Goal: Contribute content

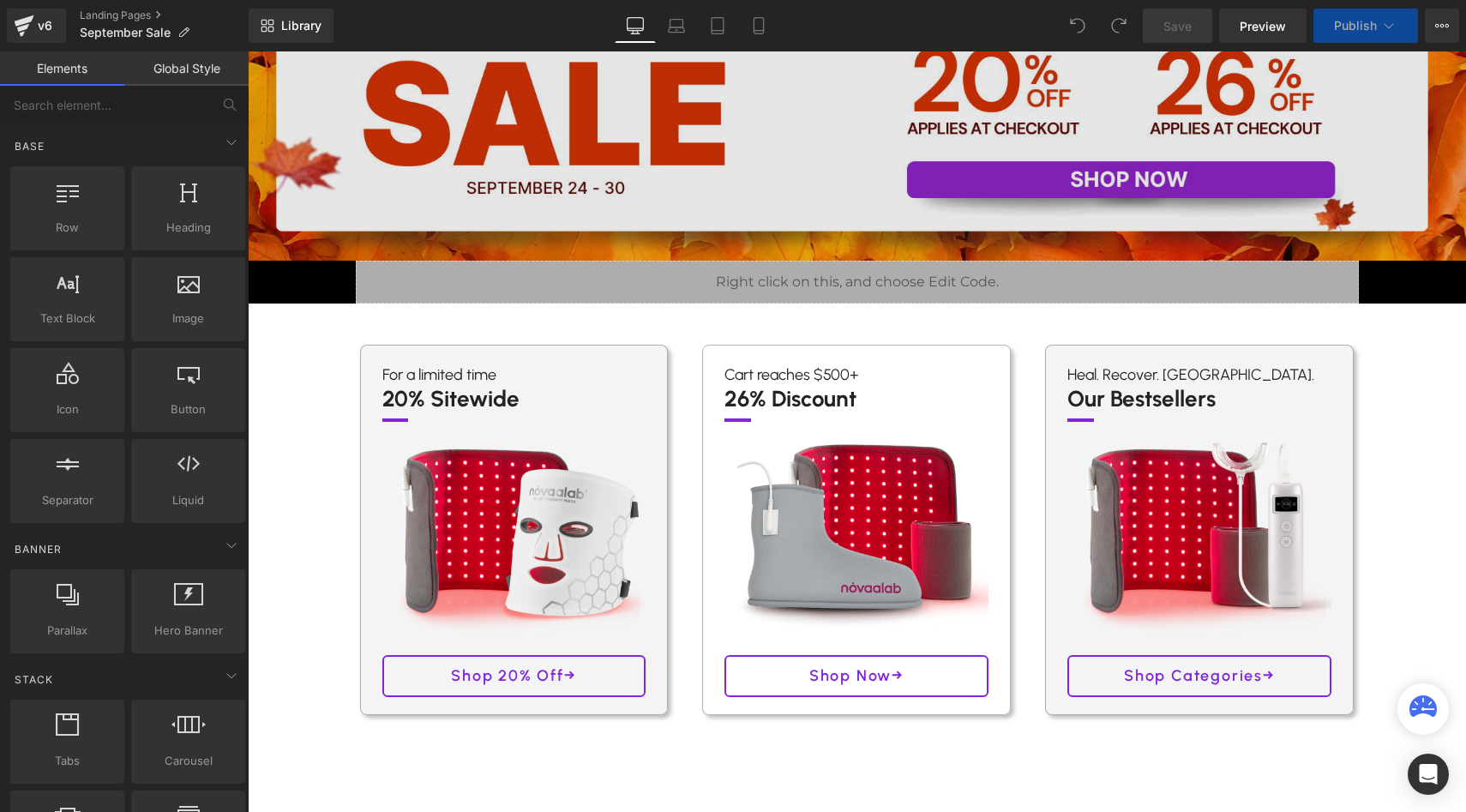
scroll to position [321, 0]
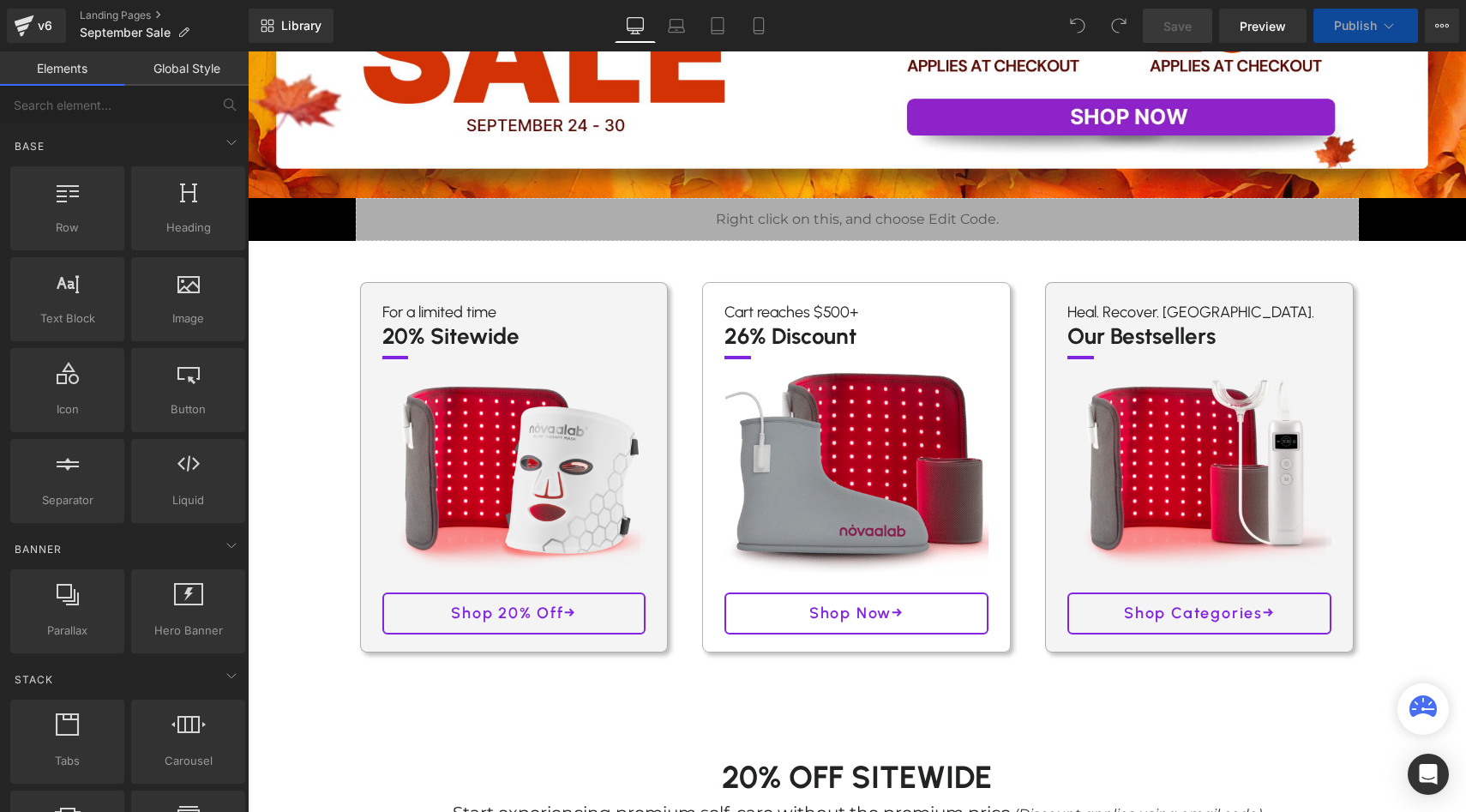
click at [815, 462] on img at bounding box center [857, 470] width 291 height 225
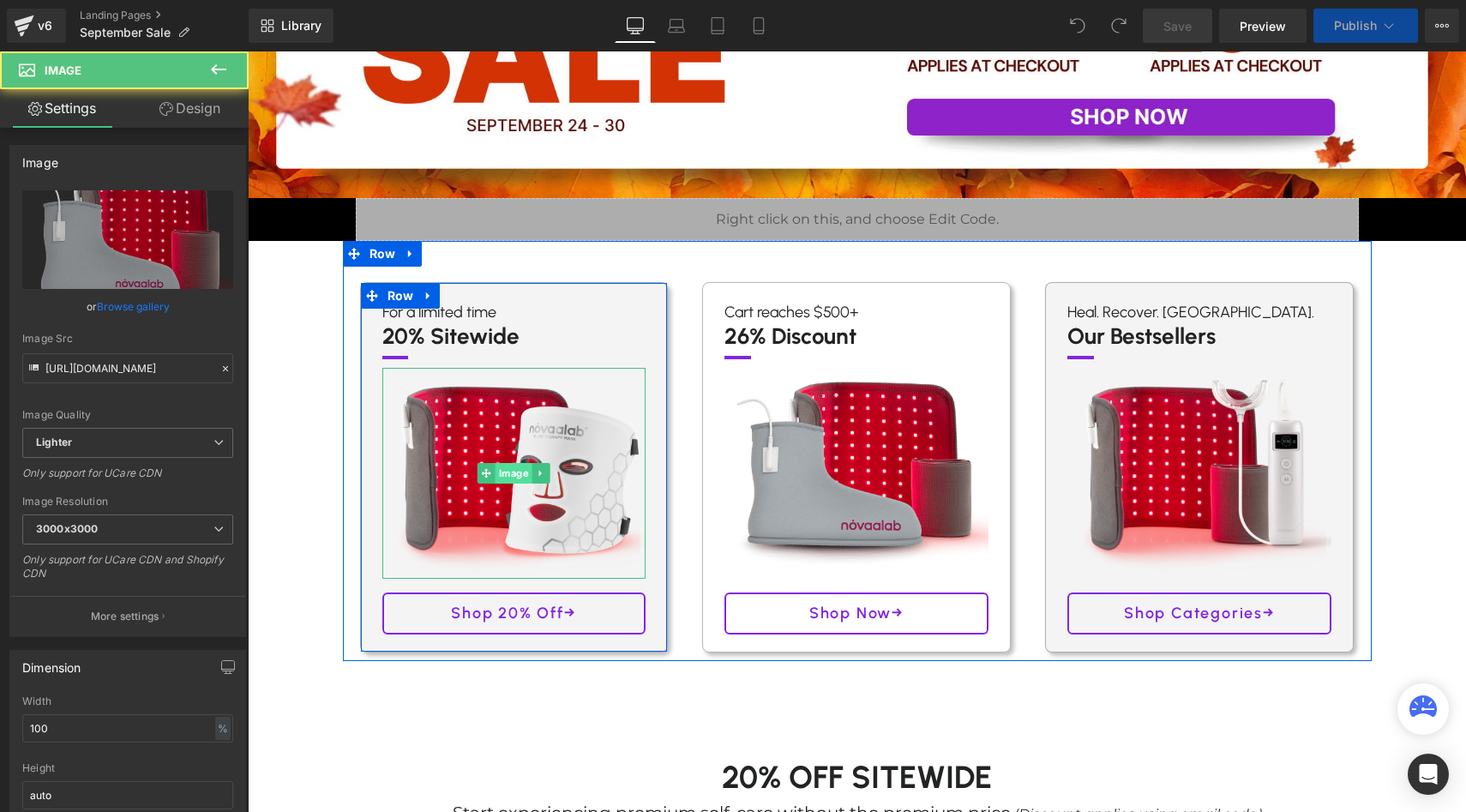
click at [530, 463] on link "Image" at bounding box center [505, 473] width 54 height 21
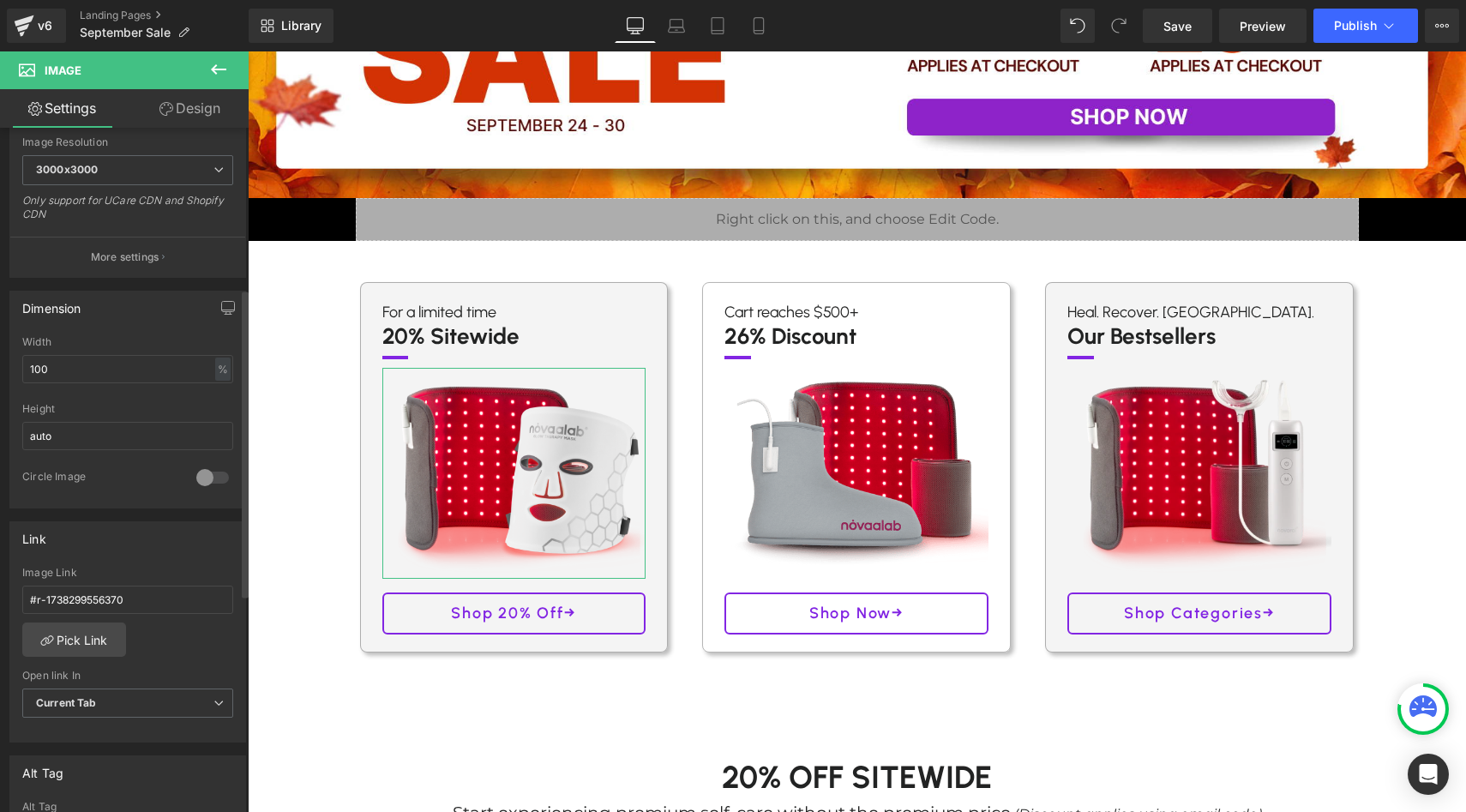
scroll to position [361, 0]
click at [132, 585] on input "#r-1738299556370" at bounding box center [128, 597] width 211 height 28
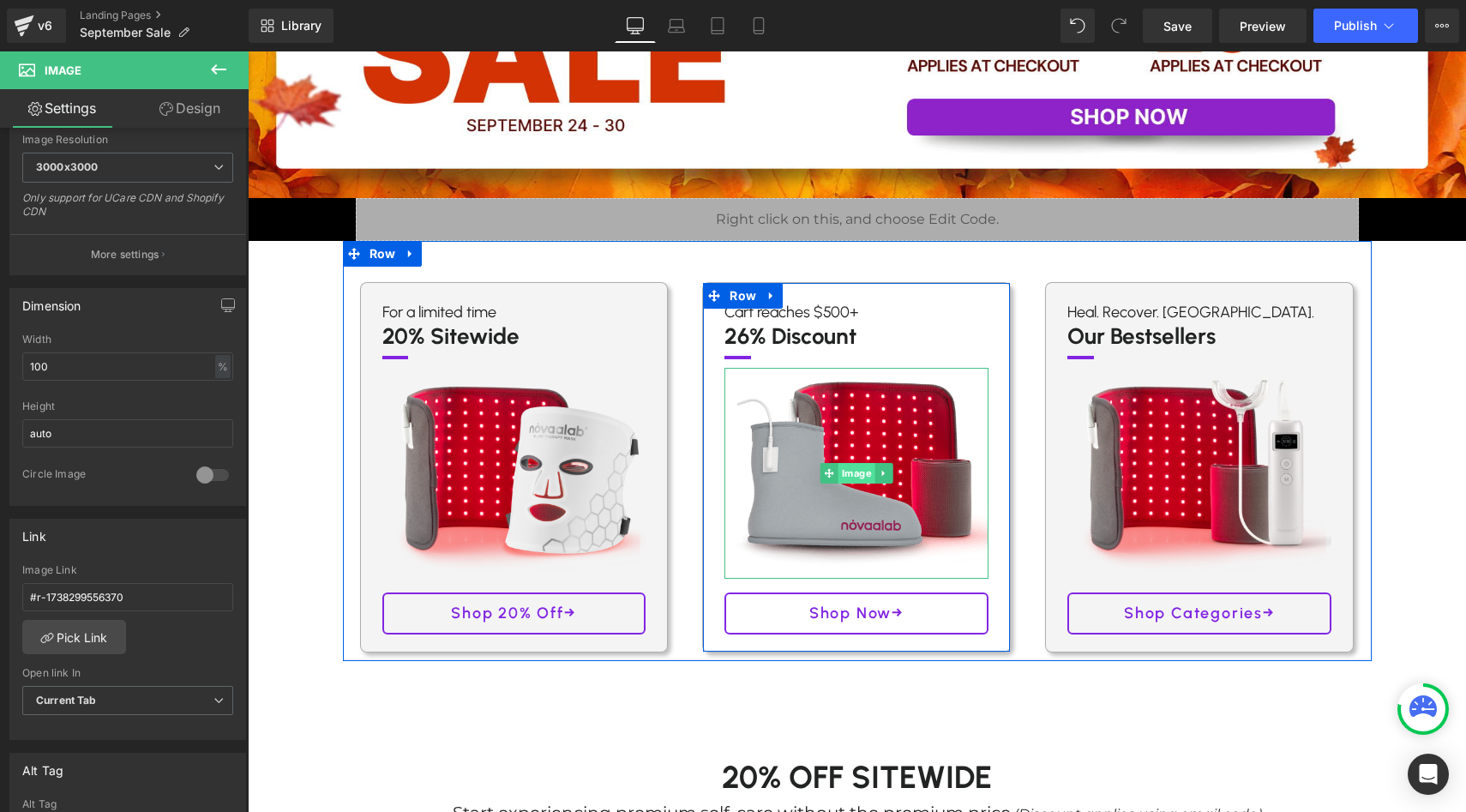
click at [859, 466] on span "Image" at bounding box center [857, 473] width 37 height 21
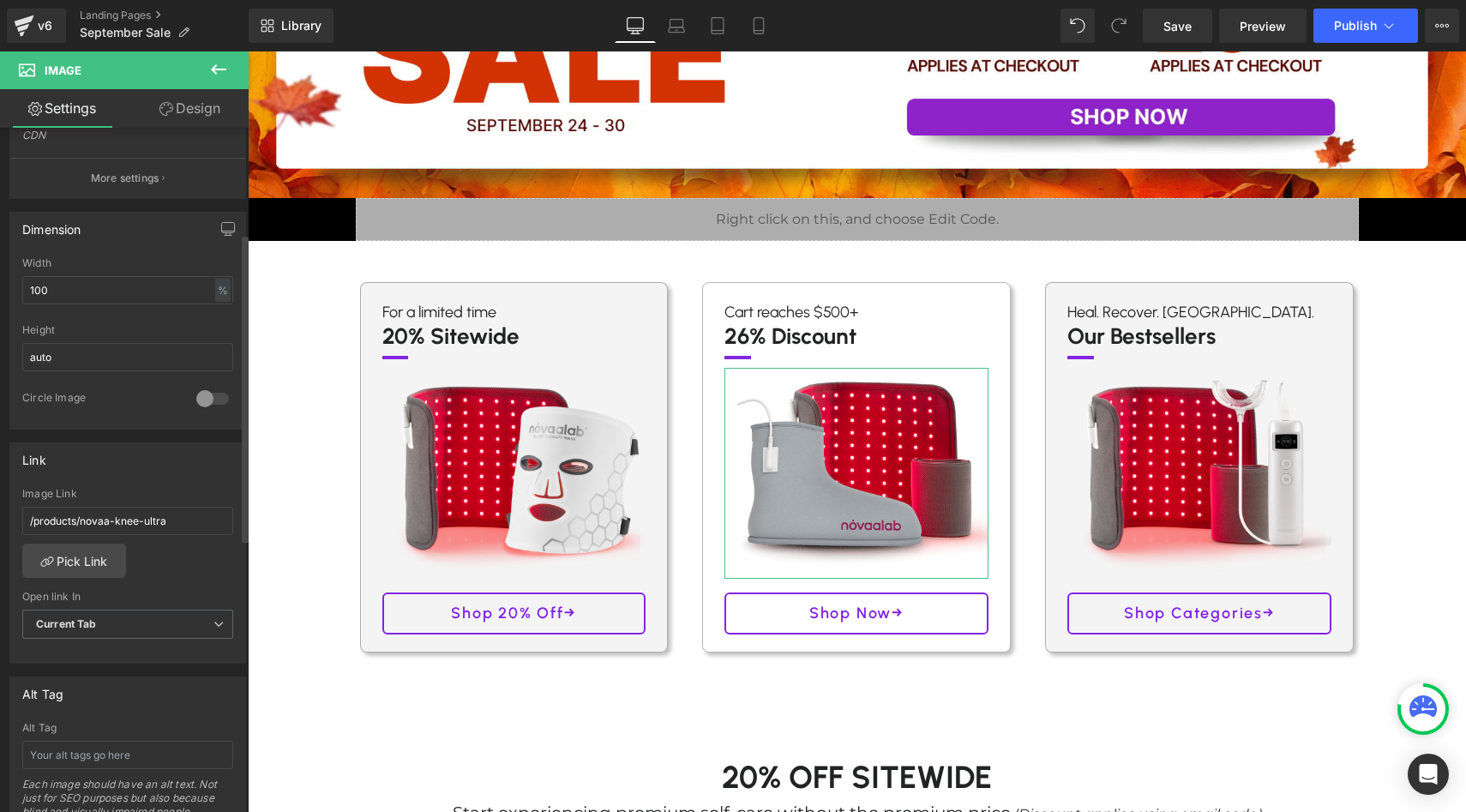
scroll to position [536, 0]
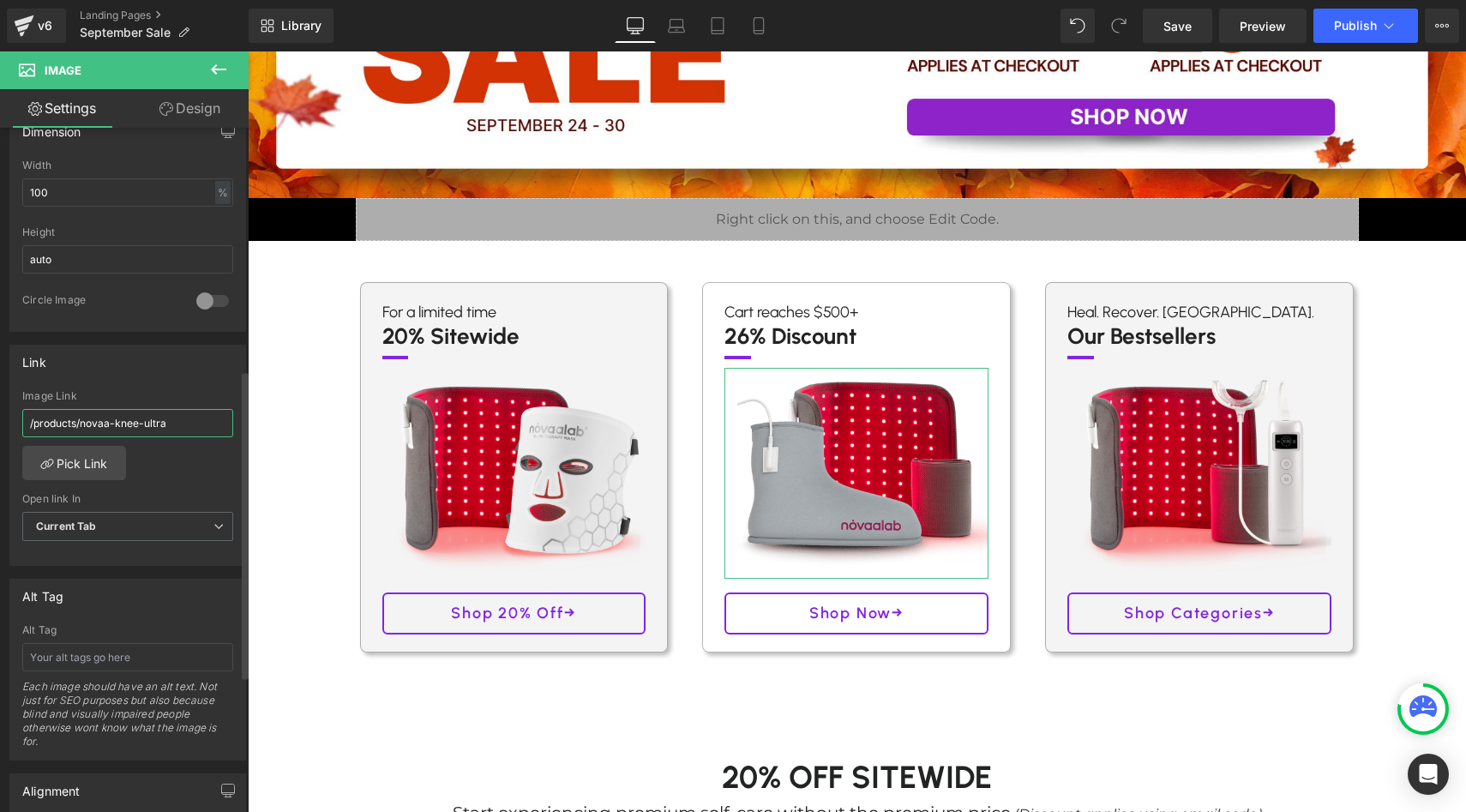
click at [126, 417] on input "/products/novaa-knee-ultra" at bounding box center [128, 422] width 211 height 28
paste input "#r-1738299556370"
type input "#r-1738299556370"
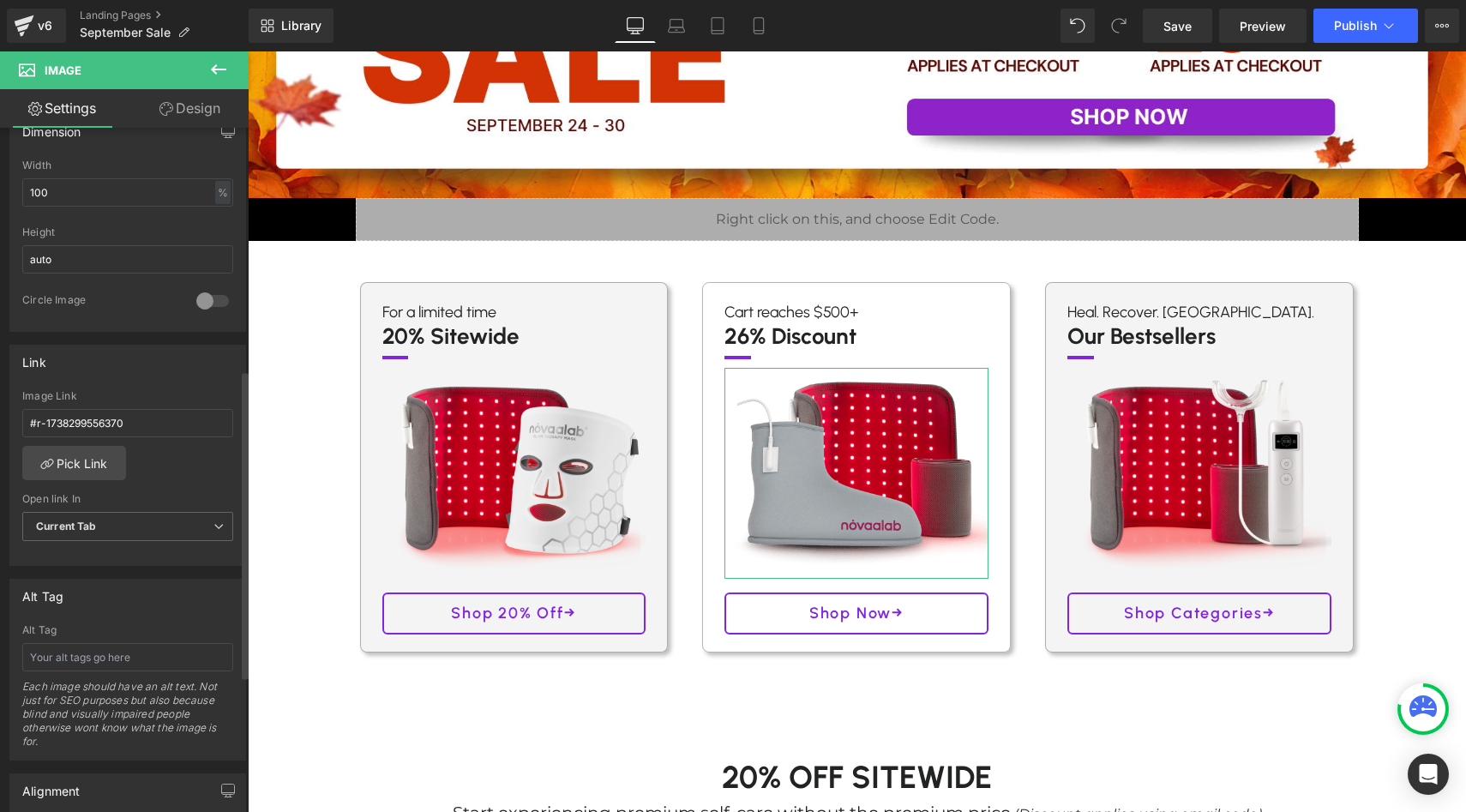
click at [158, 371] on div "Link" at bounding box center [127, 361] width 235 height 33
click at [771, 29] on link "Mobile" at bounding box center [758, 25] width 41 height 35
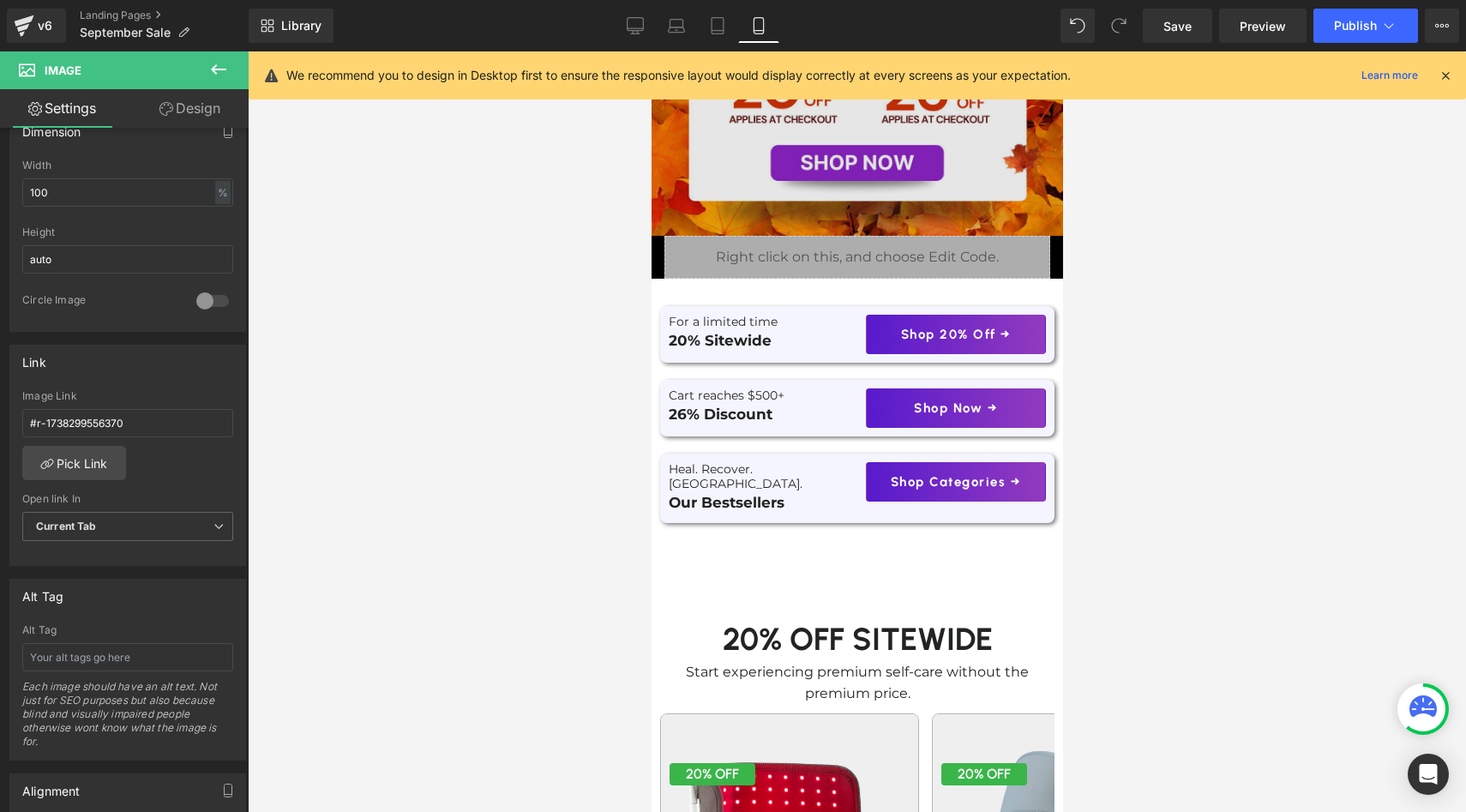
scroll to position [408, 0]
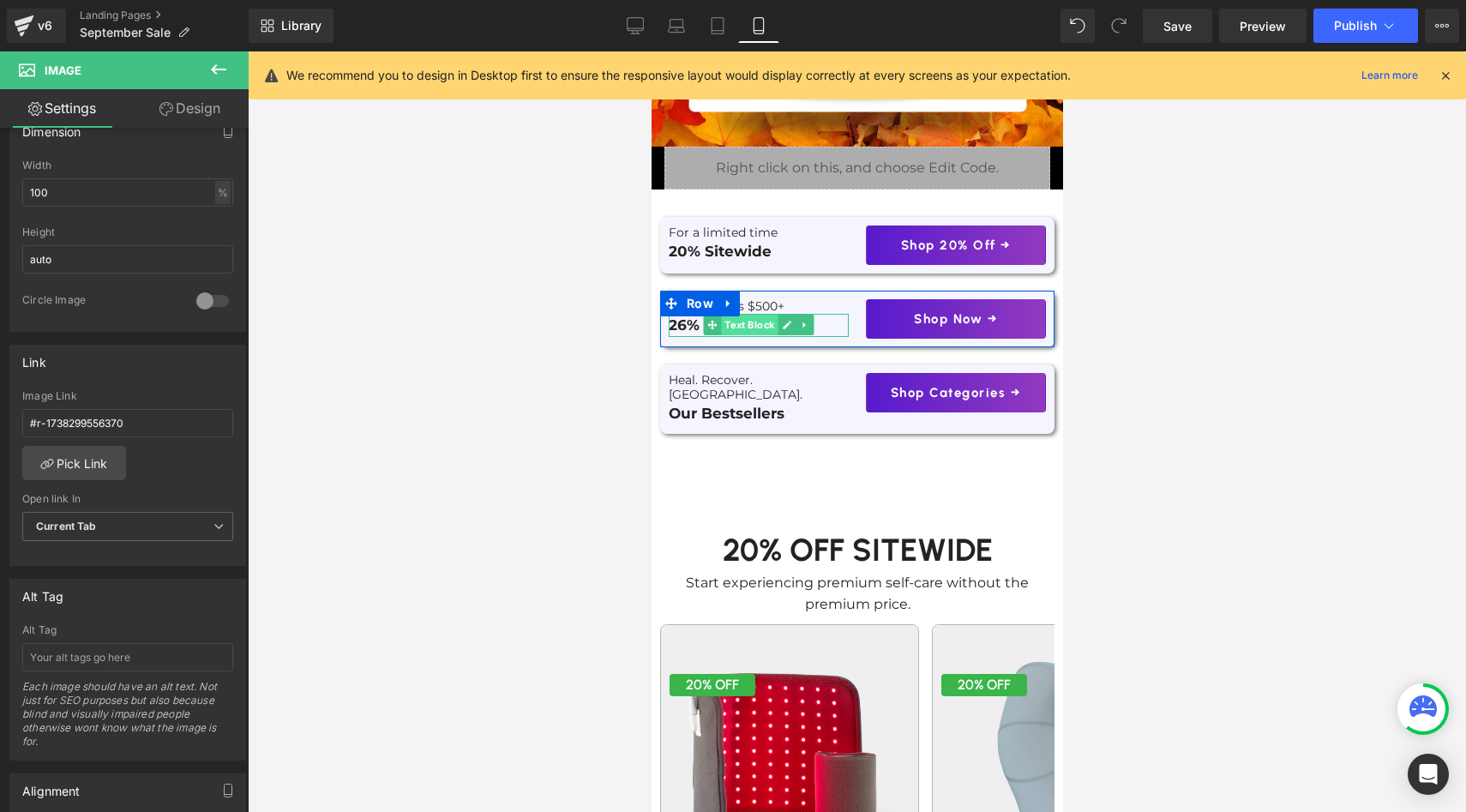
click at [758, 321] on span "Text Block" at bounding box center [748, 324] width 56 height 21
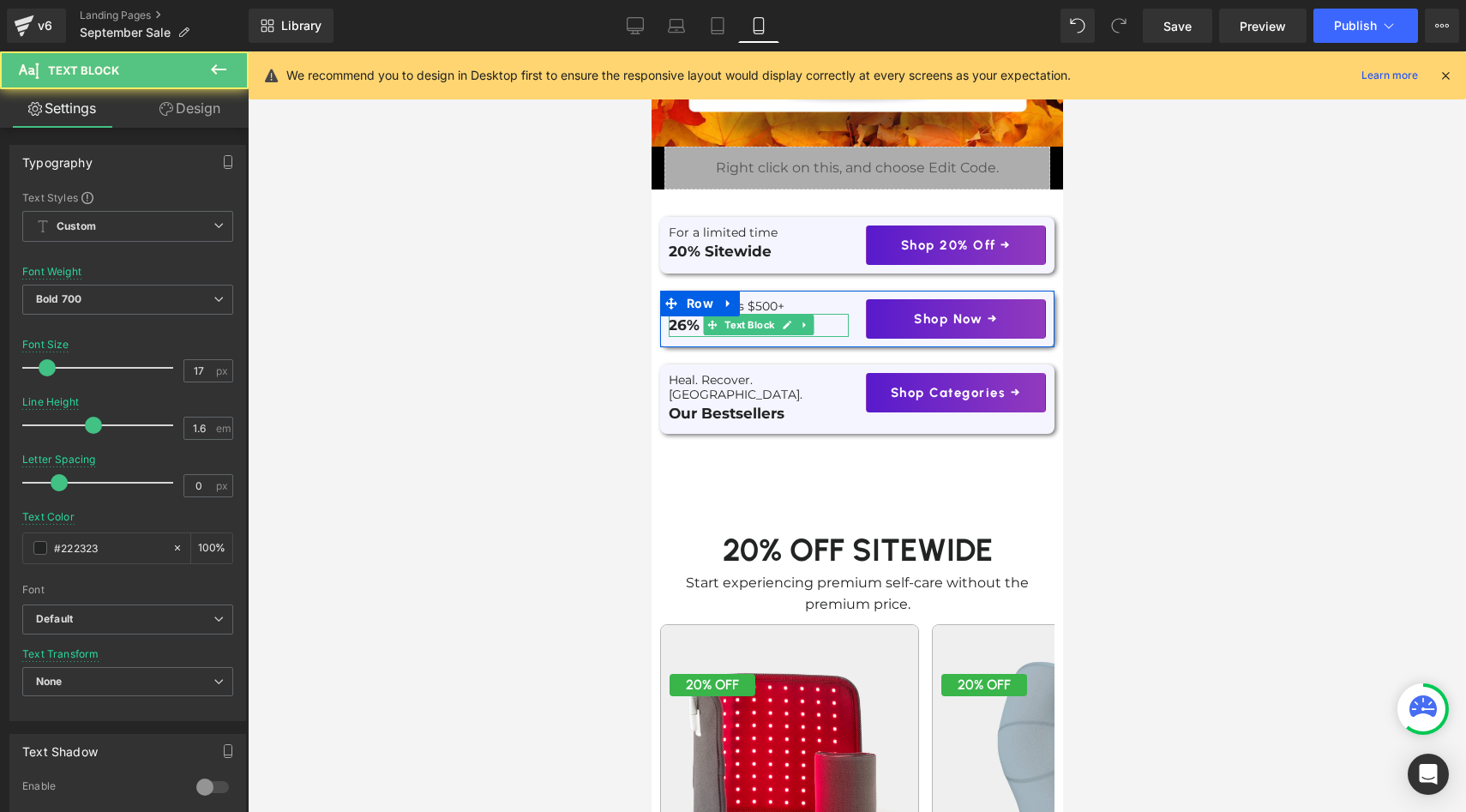
click at [823, 325] on p "26% Discount" at bounding box center [758, 324] width 180 height 23
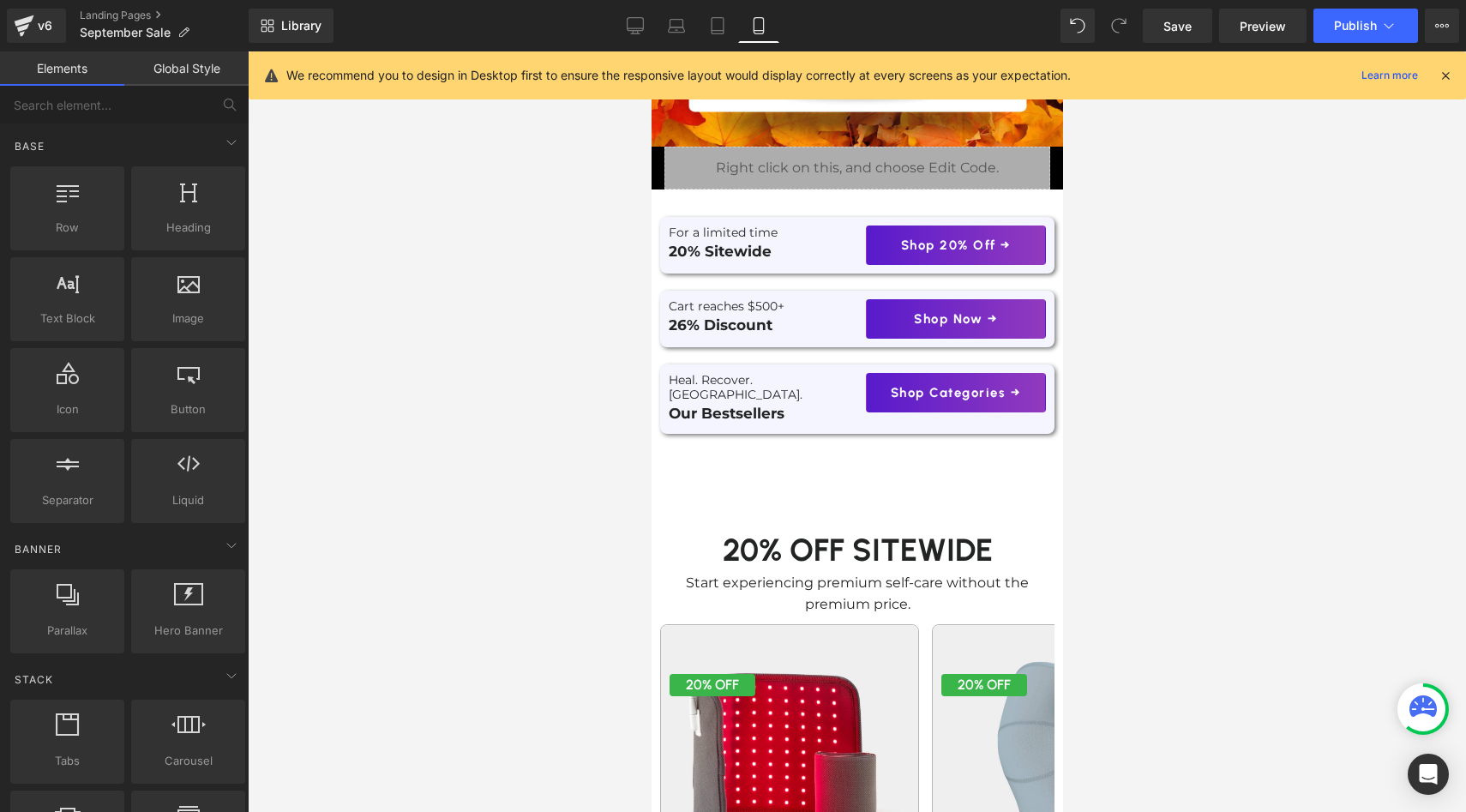
click at [511, 363] on div at bounding box center [857, 431] width 1218 height 760
click at [877, 311] on link "Shop Now →" at bounding box center [955, 318] width 180 height 39
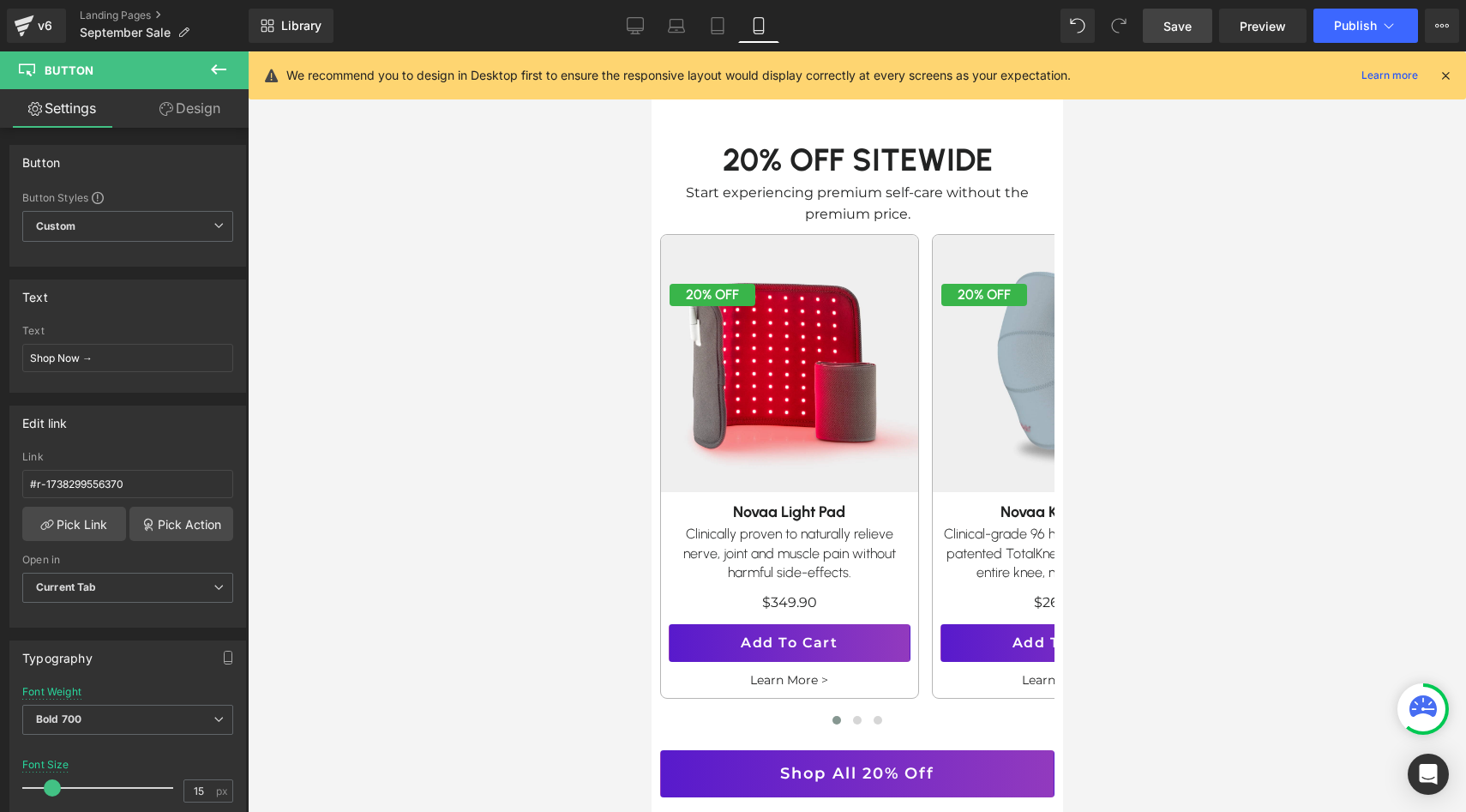
click at [1164, 24] on link "Save" at bounding box center [1177, 25] width 69 height 35
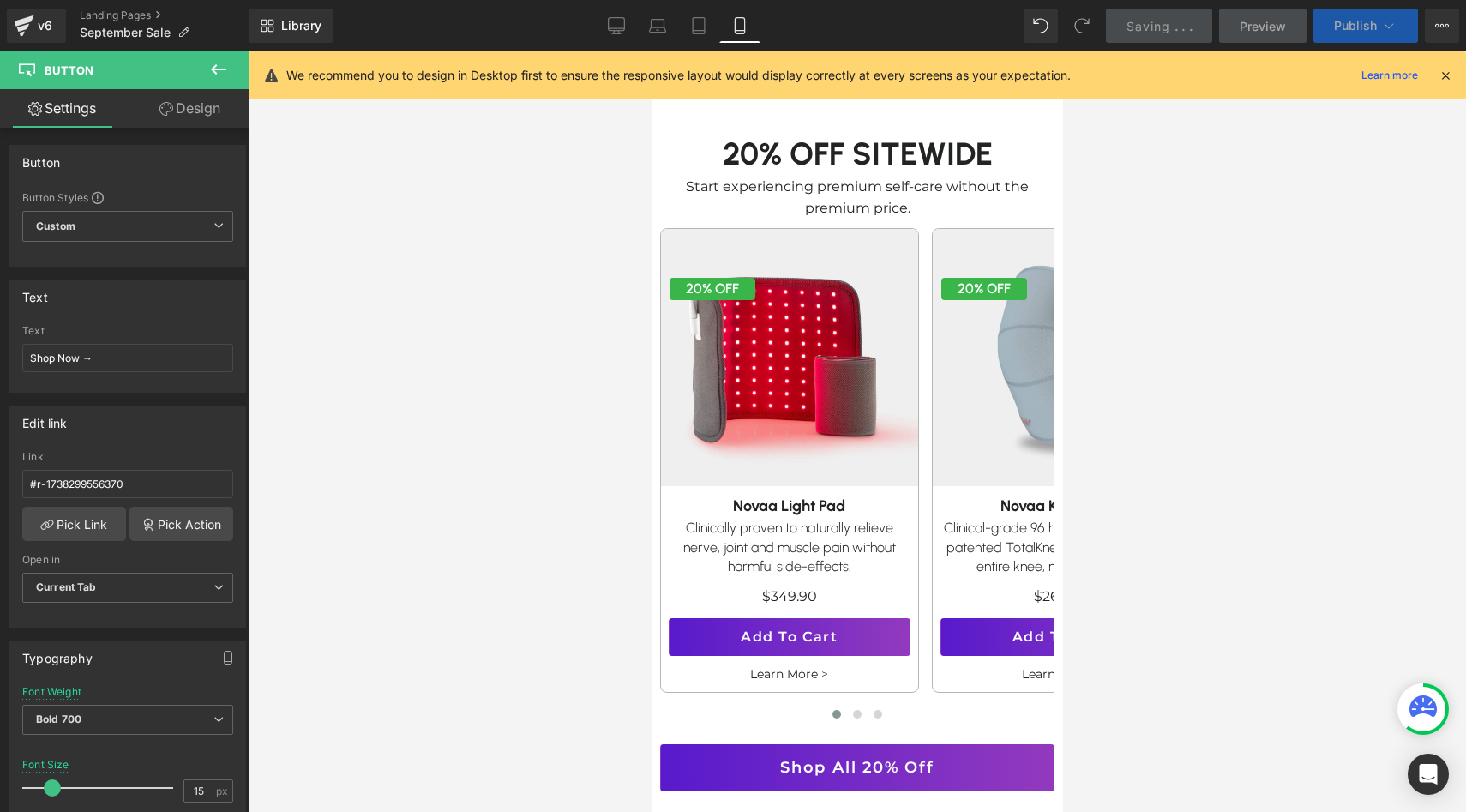
scroll to position [820, 0]
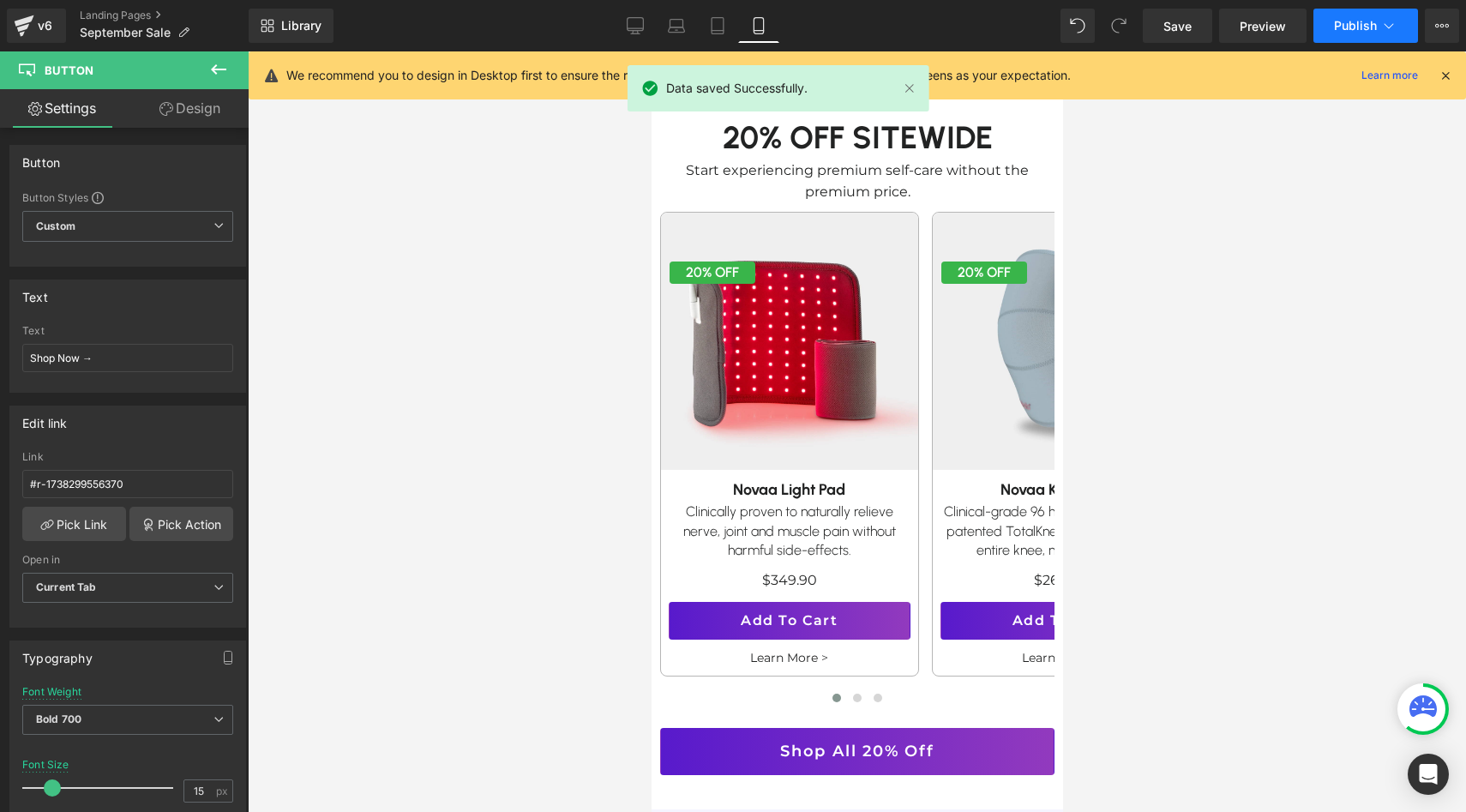
click at [1334, 22] on span "Publish" at bounding box center [1354, 25] width 43 height 14
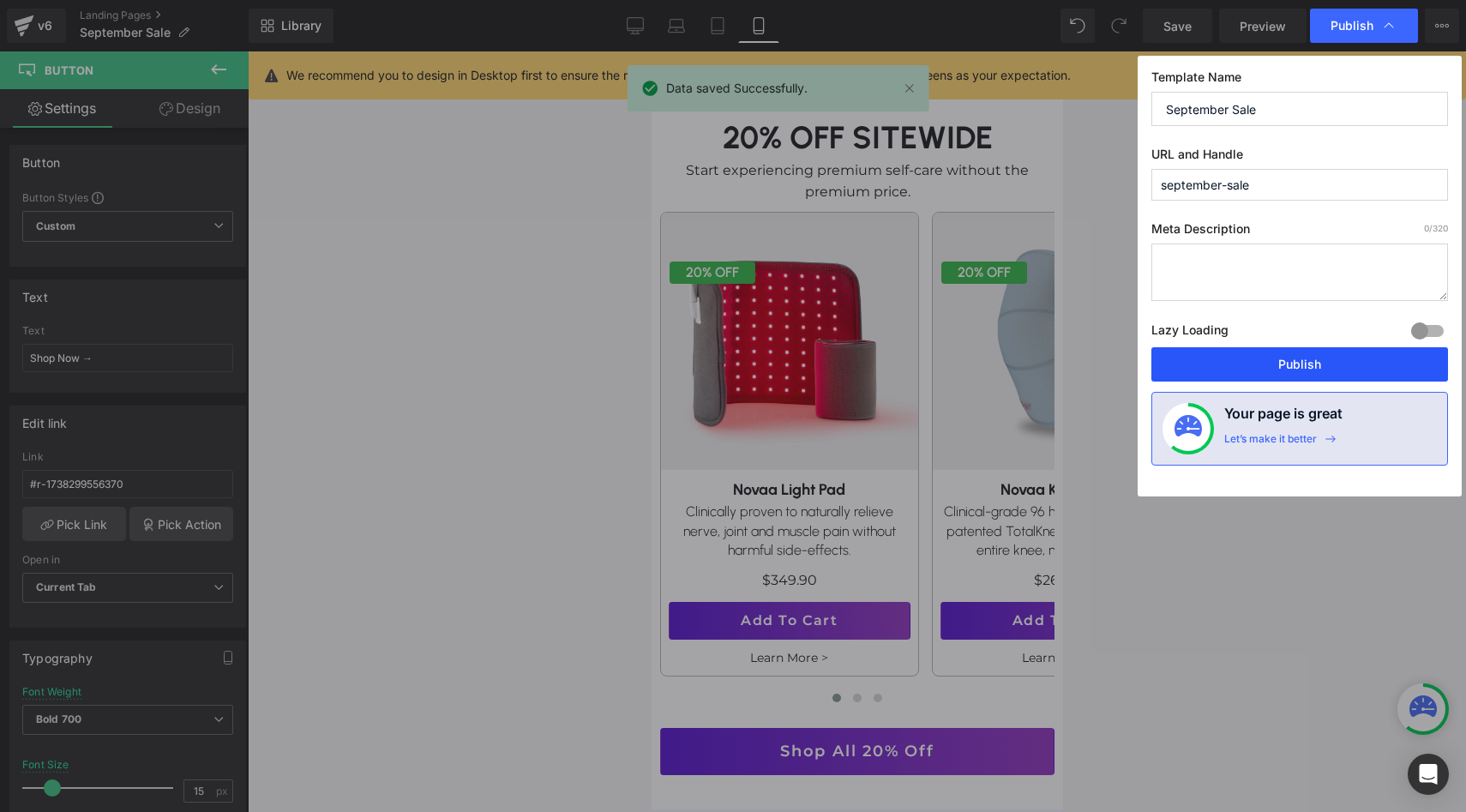
click at [1264, 371] on button "Publish" at bounding box center [1299, 364] width 297 height 35
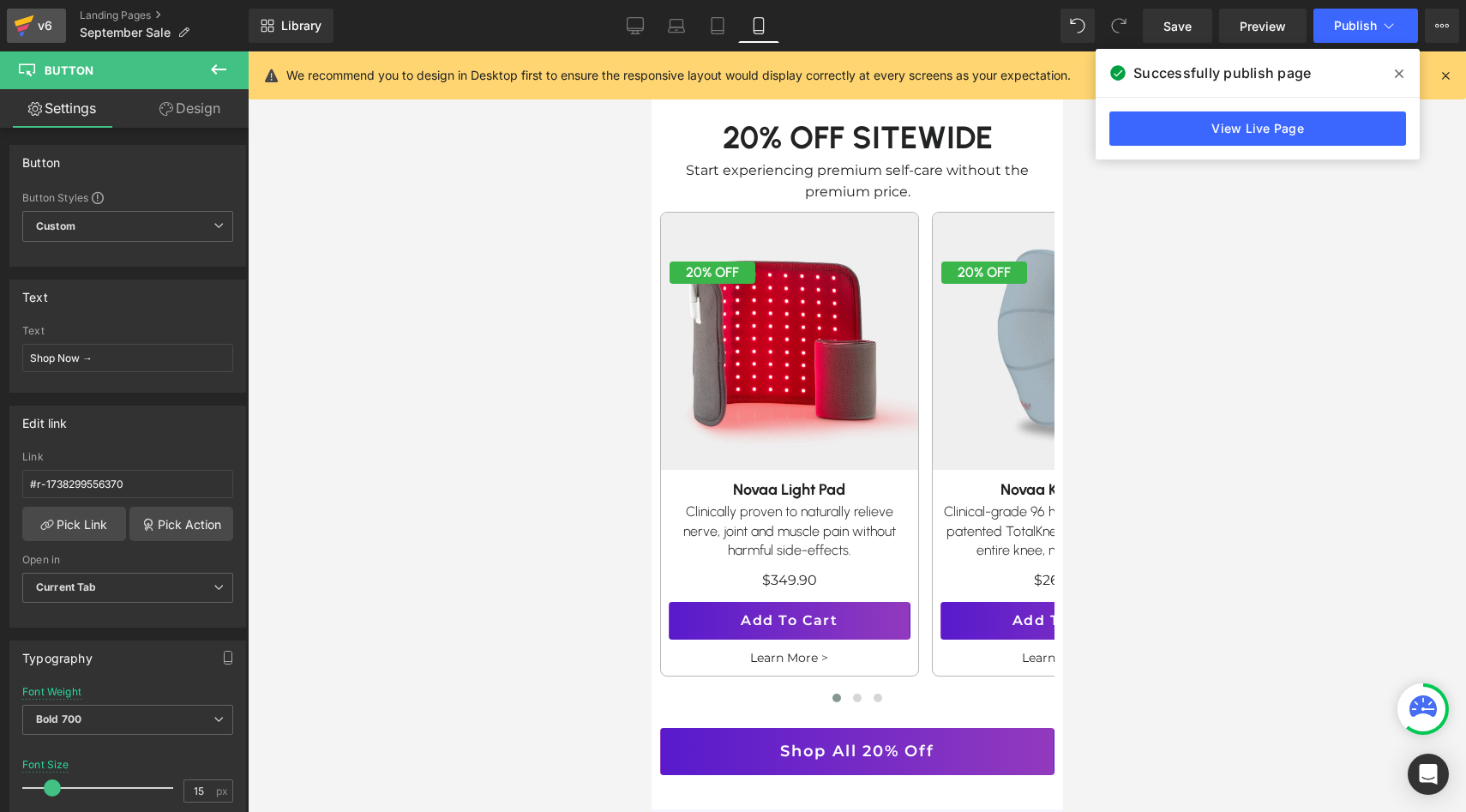
click at [25, 36] on icon at bounding box center [24, 25] width 21 height 43
